Goal: Entertainment & Leisure: Consume media (video, audio)

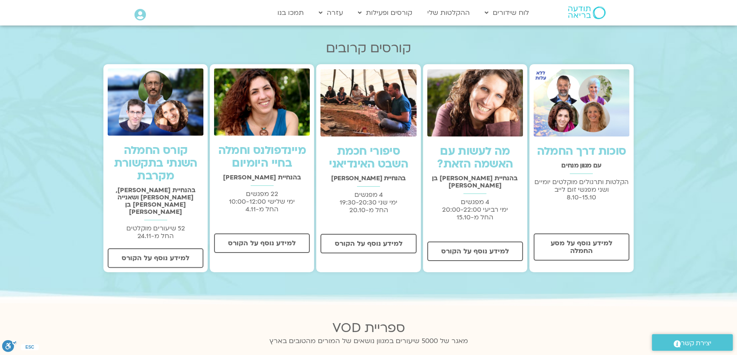
scroll to position [232, 0]
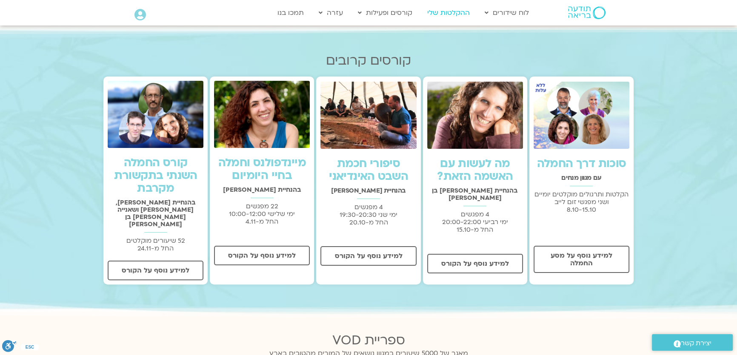
click at [450, 12] on link "ההקלטות שלי" at bounding box center [448, 13] width 51 height 16
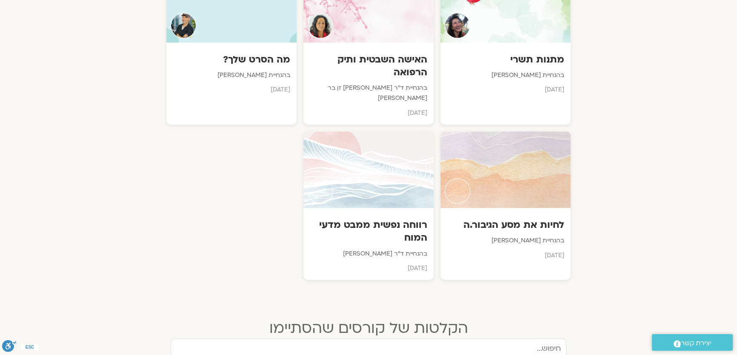
scroll to position [851, 0]
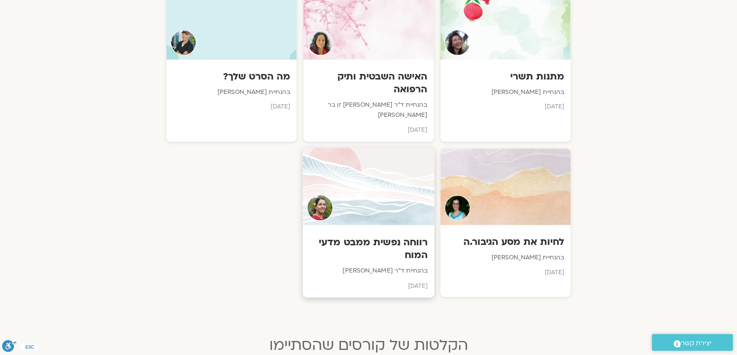
click at [356, 185] on div at bounding box center [367, 186] width 131 height 77
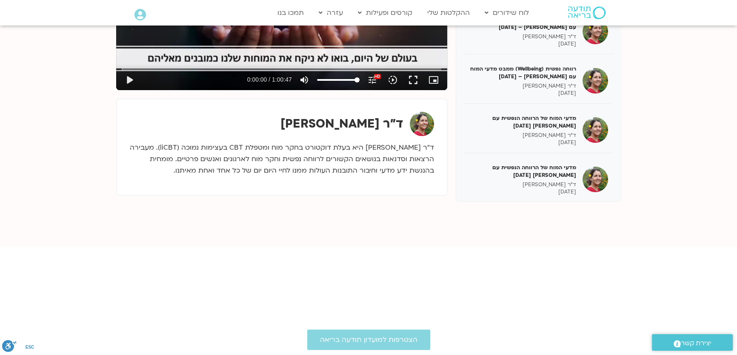
scroll to position [270, 0]
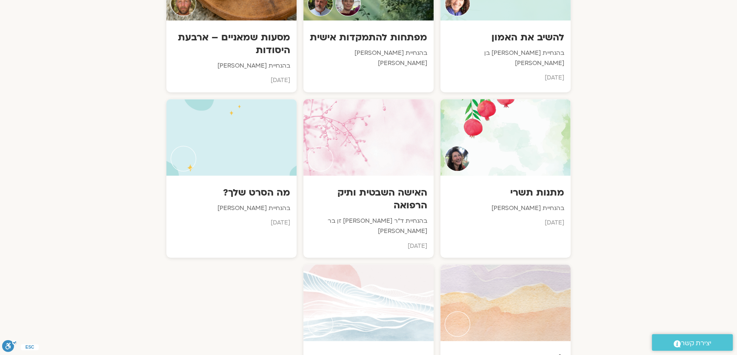
scroll to position [735, 0]
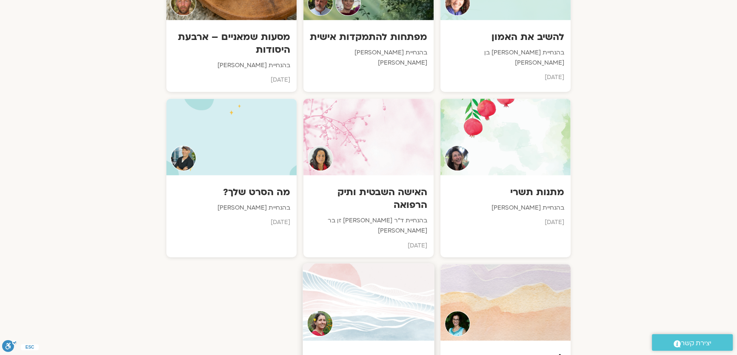
click at [356, 268] on div at bounding box center [367, 301] width 131 height 77
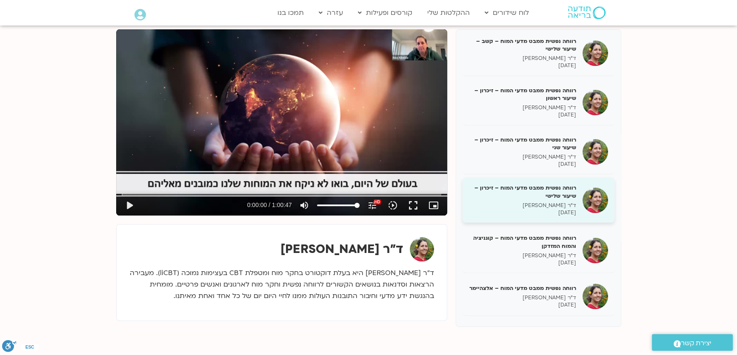
scroll to position [116, 0]
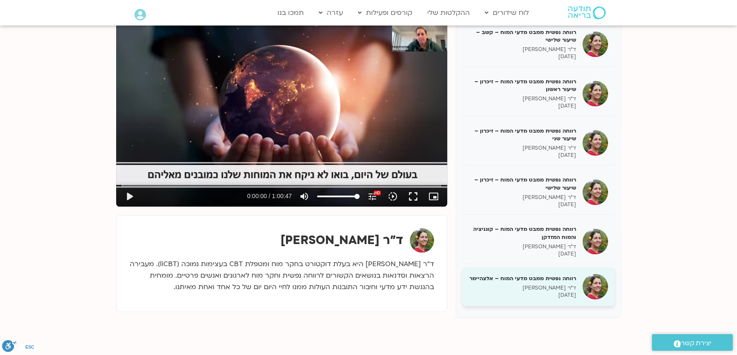
click at [550, 275] on h5 "רווחה נפשית ממבט מדעי המוח – אלצהיימר" at bounding box center [522, 279] width 107 height 8
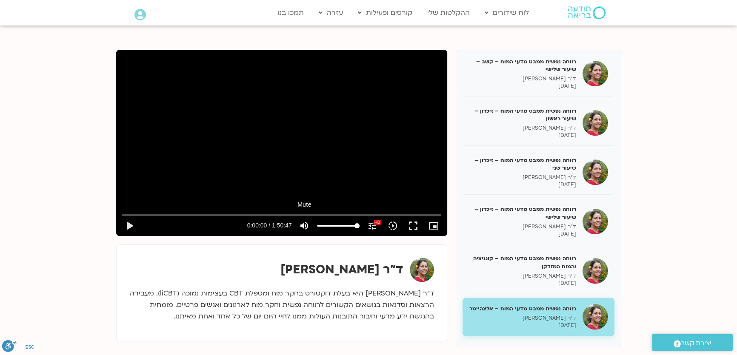
scroll to position [38, 0]
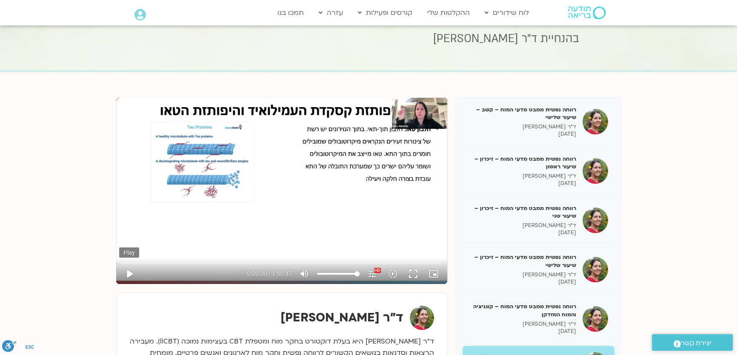
click at [128, 268] on button "play_arrow" at bounding box center [129, 274] width 20 height 20
click at [432, 275] on icon "picture_in_picture_alt" at bounding box center [433, 274] width 10 height 10
type input "2.892089"
click at [202, 261] on input "Seek" at bounding box center [281, 262] width 319 height 5
click at [214, 263] on input "Seek" at bounding box center [281, 262] width 319 height 5
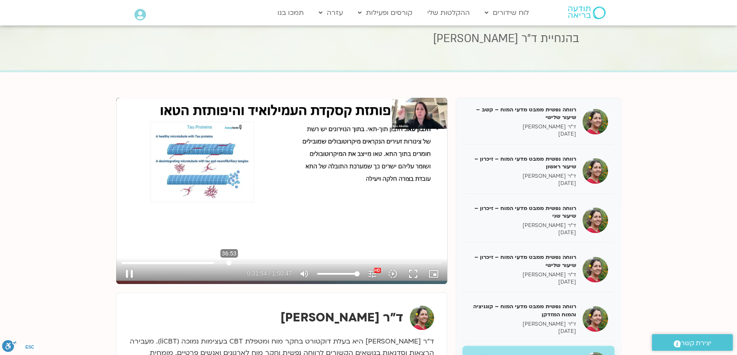
click at [229, 260] on input "Seek" at bounding box center [281, 262] width 319 height 5
click at [234, 263] on input "Seek" at bounding box center [281, 262] width 319 height 5
click at [237, 263] on input "Seek" at bounding box center [281, 262] width 319 height 5
click at [234, 261] on input "Seek" at bounding box center [281, 262] width 319 height 5
click at [247, 262] on input "Seek" at bounding box center [281, 262] width 319 height 5
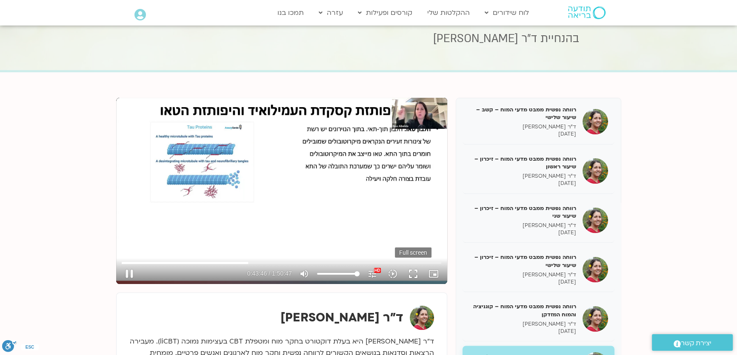
click at [412, 270] on button "fullscreen" at bounding box center [413, 274] width 20 height 20
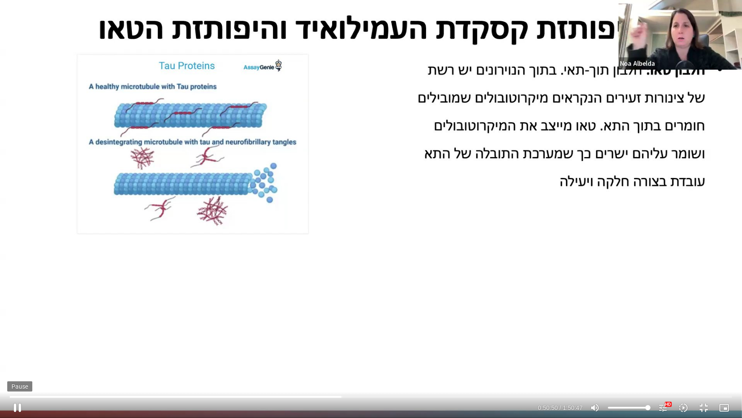
click at [20, 408] on button "pause" at bounding box center [17, 407] width 20 height 20
click at [18, 404] on button "play_arrow" at bounding box center [17, 407] width 20 height 20
click at [703, 406] on button "fullscreen_exit" at bounding box center [704, 407] width 20 height 20
type input "3623.729944"
